Goal: Check status: Check status

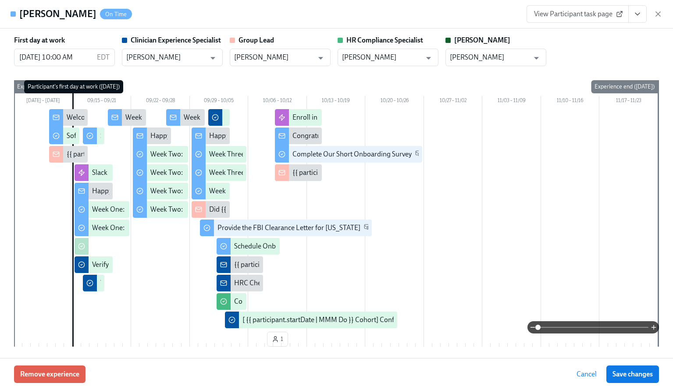
scroll to position [0, 13056]
click at [657, 15] on icon "button" at bounding box center [657, 14] width 9 height 9
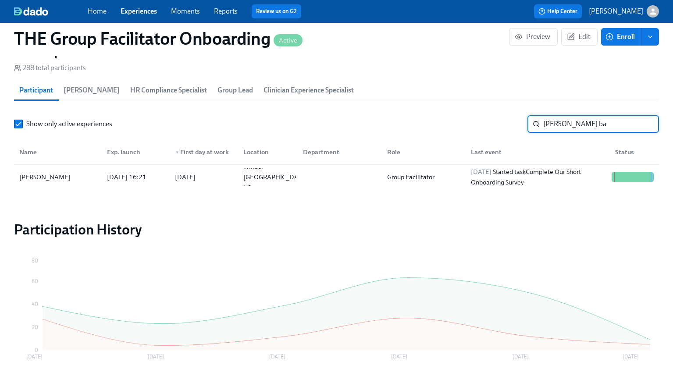
click at [584, 126] on input "[PERSON_NAME] ba" at bounding box center [601, 124] width 116 height 18
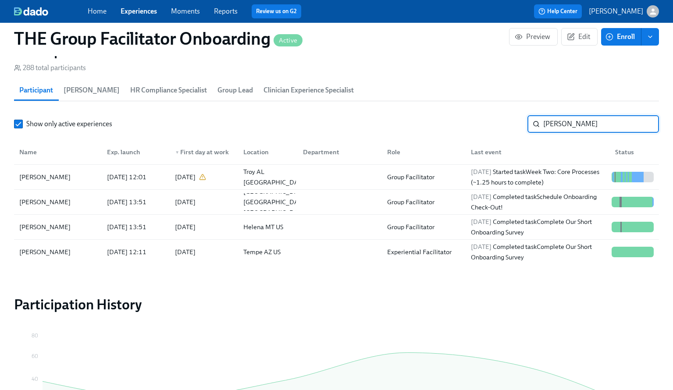
scroll to position [782, 0]
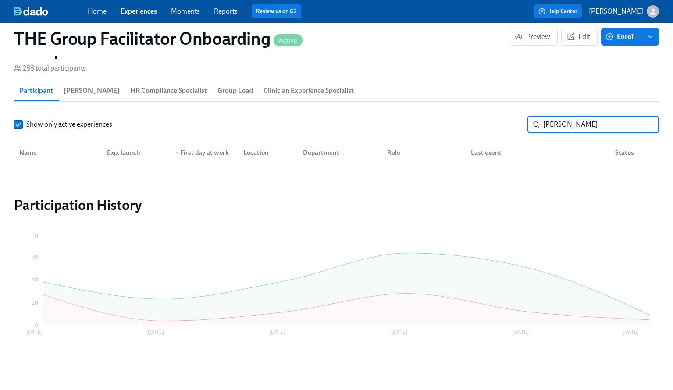
type input "[PERSON_NAME]"
click at [20, 124] on input "Show only active experiences" at bounding box center [18, 124] width 8 height 8
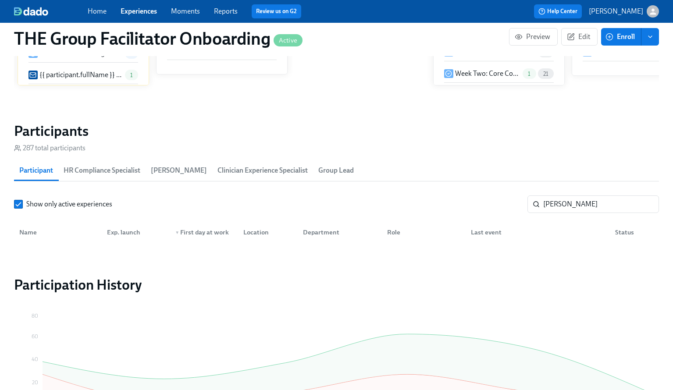
scroll to position [727, 0]
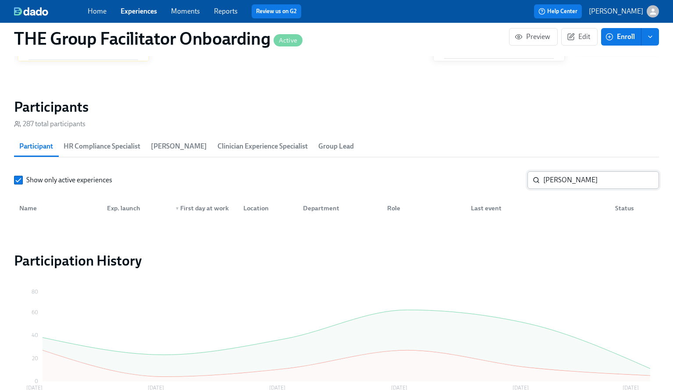
click at [583, 183] on input "[PERSON_NAME]" at bounding box center [601, 180] width 116 height 18
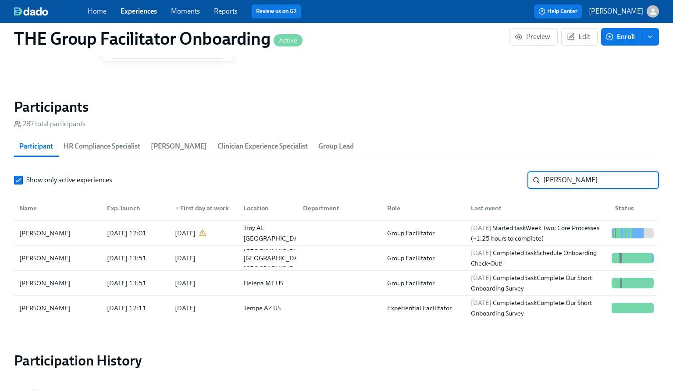
scroll to position [0, 13056]
type input "[PERSON_NAME]"
click at [518, 254] on div "2025/10/07 Completed task Schedule Onboarding Check-Out!" at bounding box center [537, 258] width 141 height 21
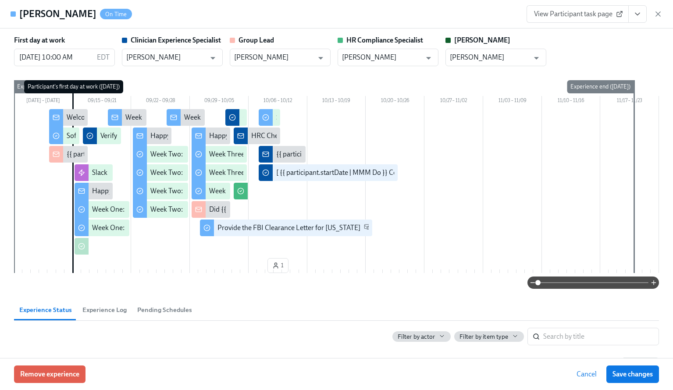
click at [636, 17] on icon "View task page" at bounding box center [637, 14] width 9 height 9
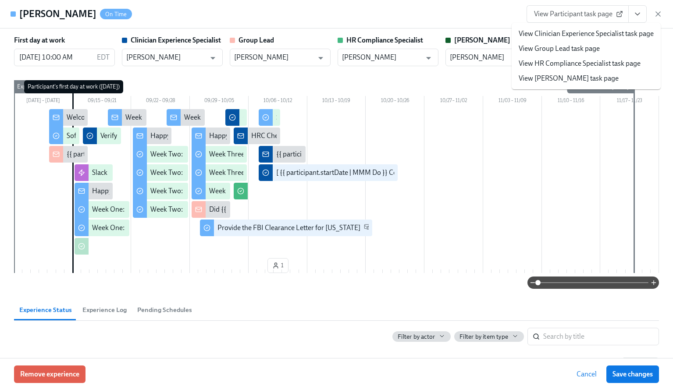
click at [583, 35] on link "View Clinician Experience Specialist task page" at bounding box center [585, 34] width 135 height 10
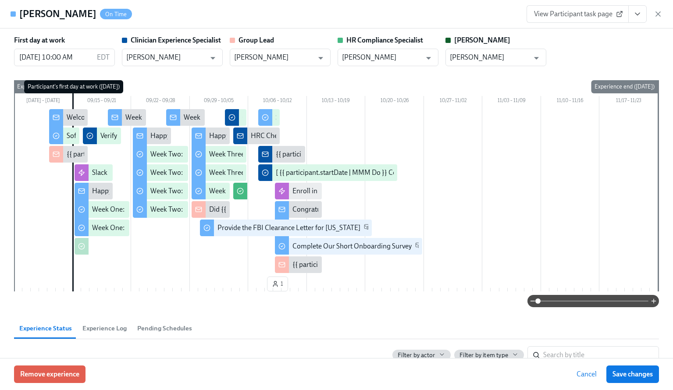
drag, startPoint x: 659, startPoint y: 13, endPoint x: 226, endPoint y: 54, distance: 435.8
click at [659, 13] on icon "button" at bounding box center [657, 14] width 9 height 9
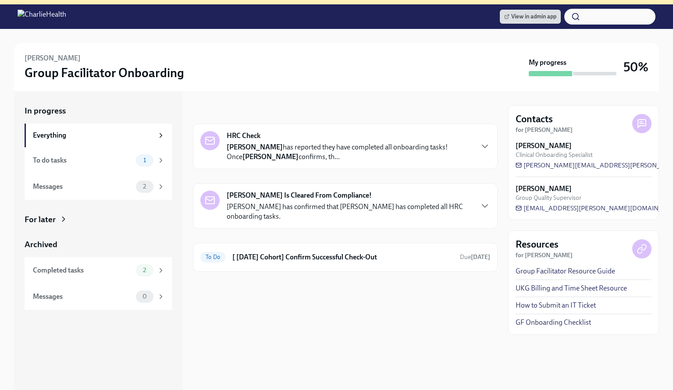
scroll to position [99, 0]
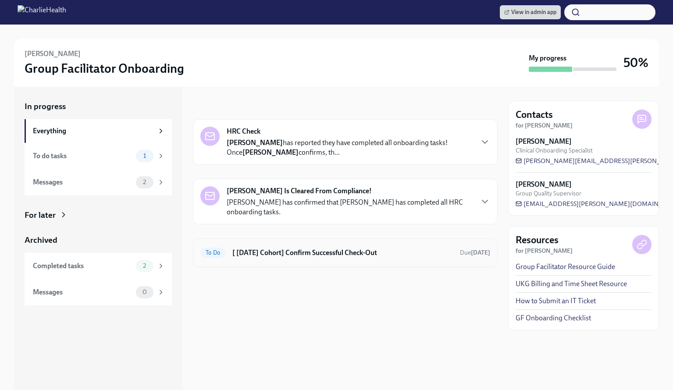
click at [296, 254] on h6 "[ [DATE] Cohort] Confirm Successful Check-Out" at bounding box center [342, 253] width 220 height 10
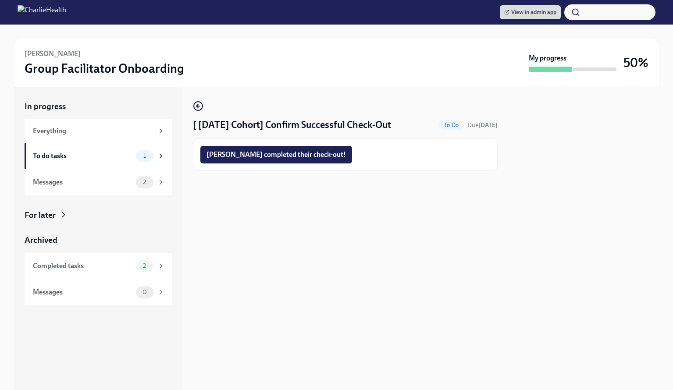
click at [244, 154] on span "Ashley completed their check-out!" at bounding box center [275, 154] width 139 height 9
